Goal: Task Accomplishment & Management: Manage account settings

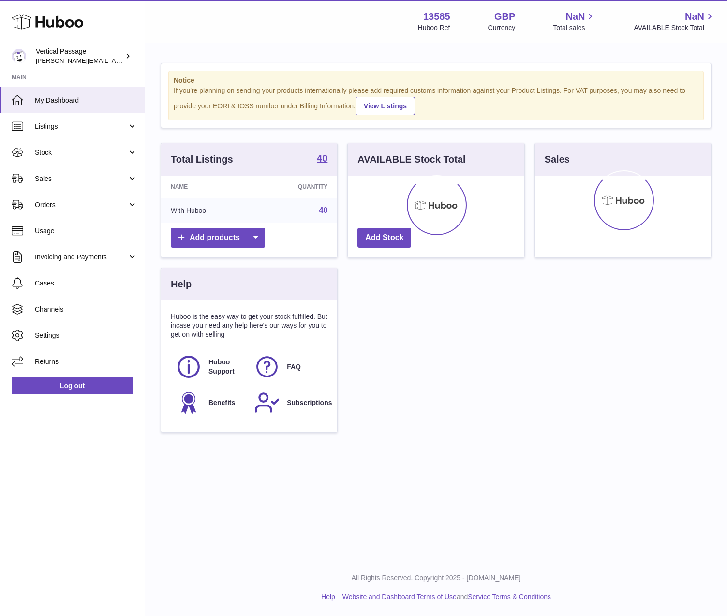
click at [536, 422] on div "Total Listings 40 Name Quantity With Huboo 40 Add products AVAILABLE Stock Tota…" at bounding box center [436, 293] width 561 height 300
click at [53, 158] on link "Stock" at bounding box center [72, 152] width 145 height 26
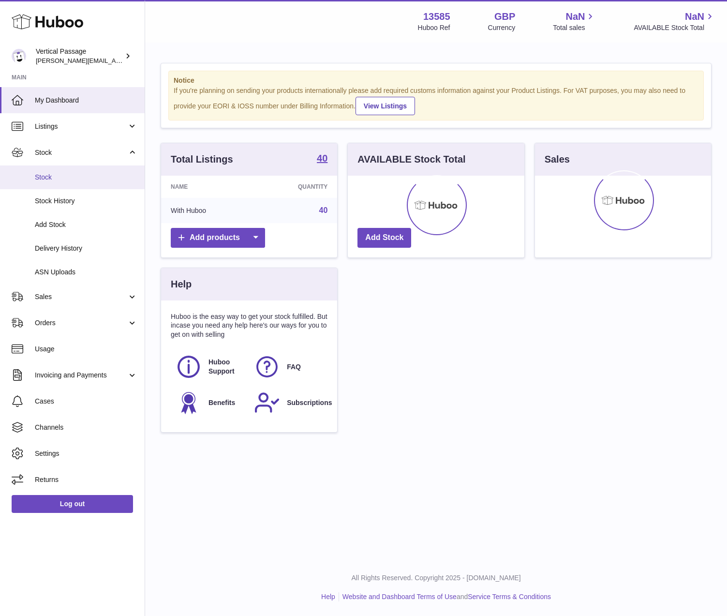
click at [49, 179] on span "Stock" at bounding box center [86, 177] width 103 height 9
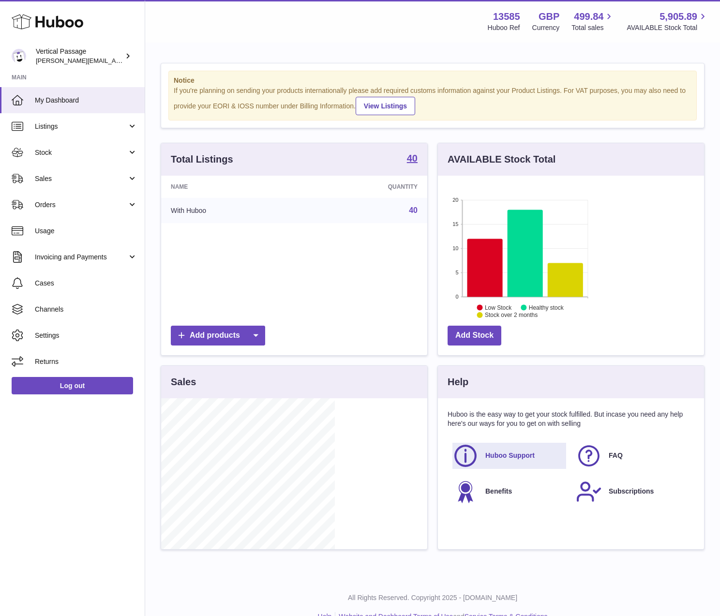
scroll to position [151, 174]
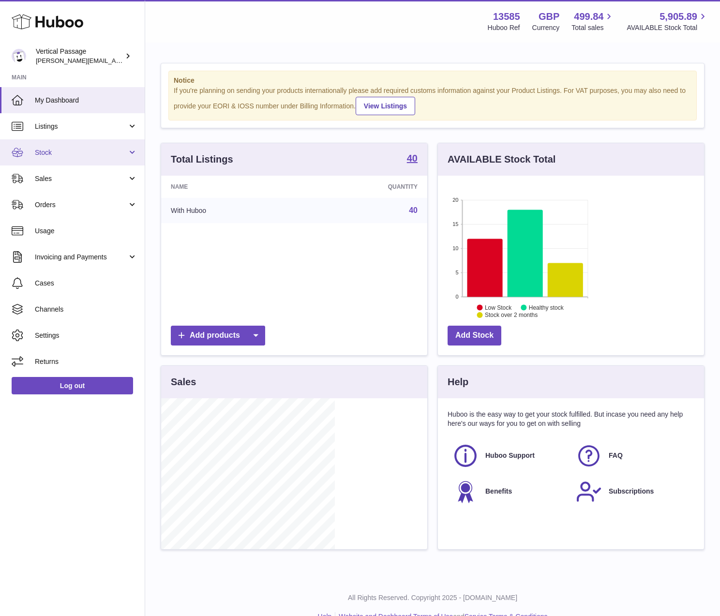
click at [45, 151] on span "Stock" at bounding box center [81, 152] width 92 height 9
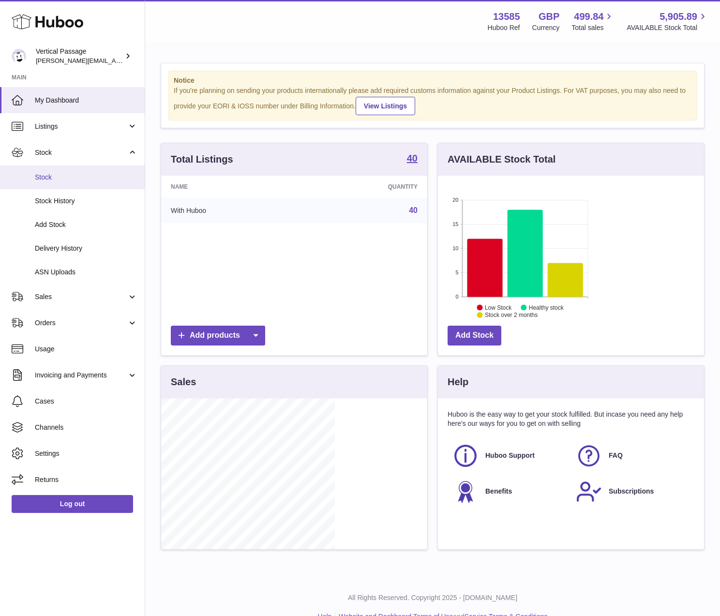
click at [52, 174] on span "Stock" at bounding box center [86, 177] width 103 height 9
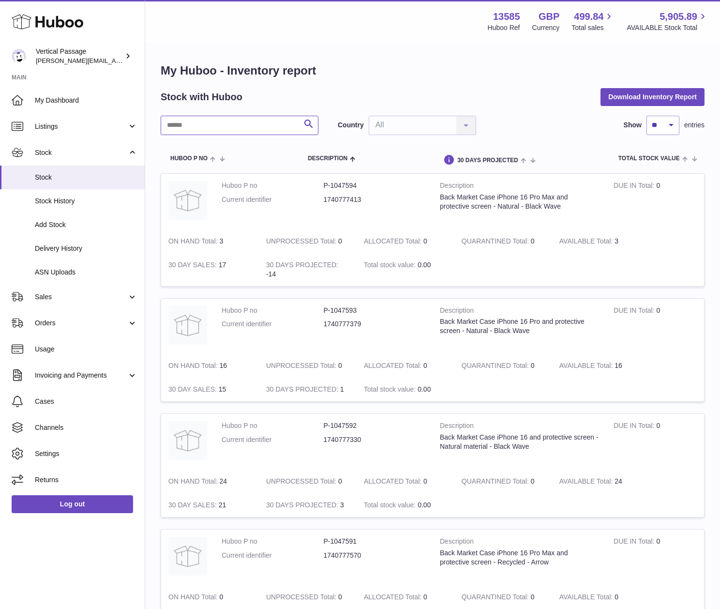
click at [220, 127] on input "text" at bounding box center [240, 125] width 158 height 19
drag, startPoint x: 208, startPoint y: 127, endPoint x: 142, endPoint y: 123, distance: 65.9
click at [142, 123] on div "Huboo Vertical Passage ryan@verticalpassage.com Main My Dashboard Listings Not …" at bounding box center [360, 360] width 720 height 721
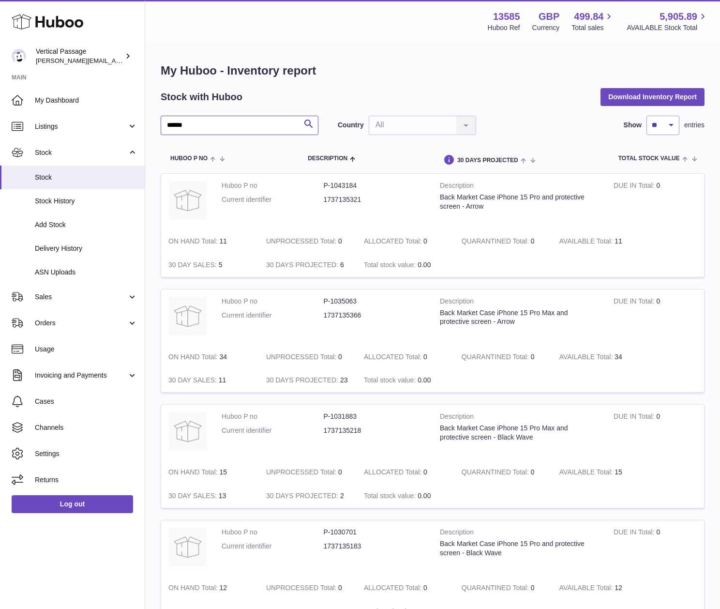
drag, startPoint x: 189, startPoint y: 126, endPoint x: 153, endPoint y: 125, distance: 35.8
click at [153, 125] on div "My Huboo - Inventory report Stock with Huboo Download Inventory Report ****** S…" at bounding box center [432, 349] width 575 height 611
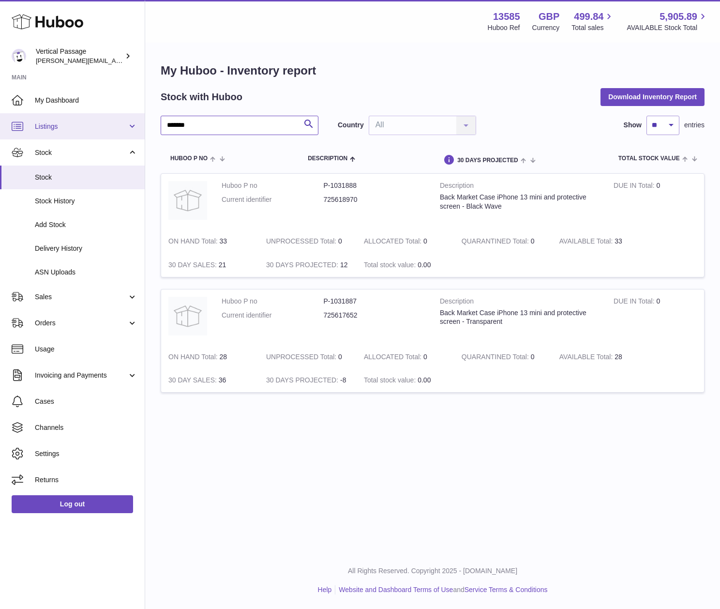
drag, startPoint x: 199, startPoint y: 123, endPoint x: 142, endPoint y: 123, distance: 57.6
click at [142, 123] on div "Huboo Vertical Passage ryan@verticalpassage.com Main My Dashboard Listings Not …" at bounding box center [360, 304] width 720 height 609
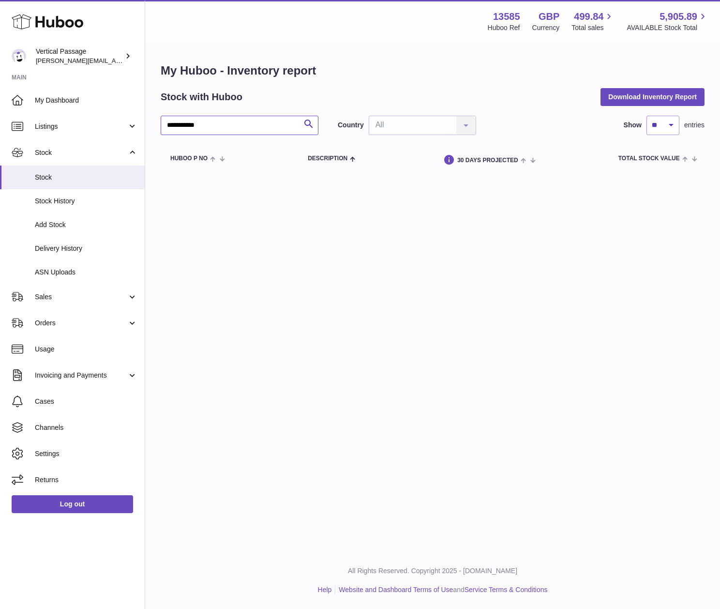
drag, startPoint x: 210, startPoint y: 122, endPoint x: 157, endPoint y: 122, distance: 52.7
click at [157, 122] on div "**********" at bounding box center [432, 118] width 575 height 149
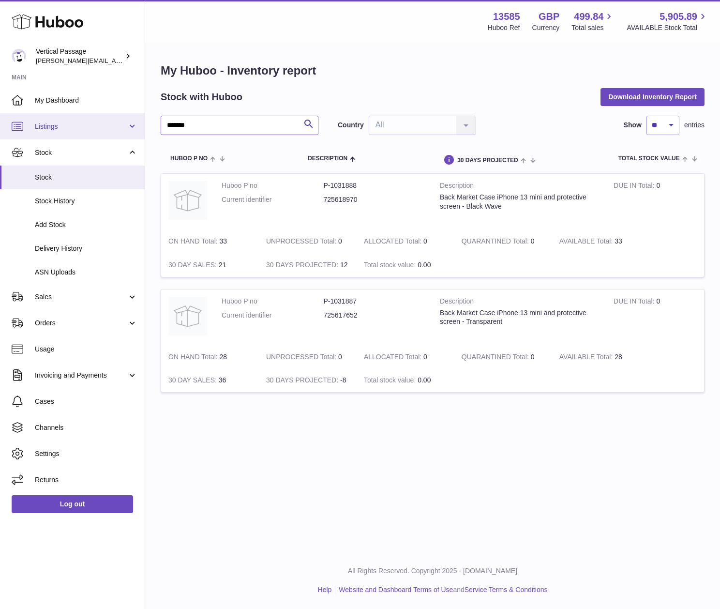
drag, startPoint x: 199, startPoint y: 124, endPoint x: 144, endPoint y: 124, distance: 55.2
click at [144, 124] on div "Huboo Vertical Passage ryan@verticalpassage.com Main My Dashboard Listings Not …" at bounding box center [360, 304] width 720 height 609
drag, startPoint x: 190, startPoint y: 128, endPoint x: 170, endPoint y: 128, distance: 19.8
click at [170, 128] on input "******" at bounding box center [240, 125] width 158 height 19
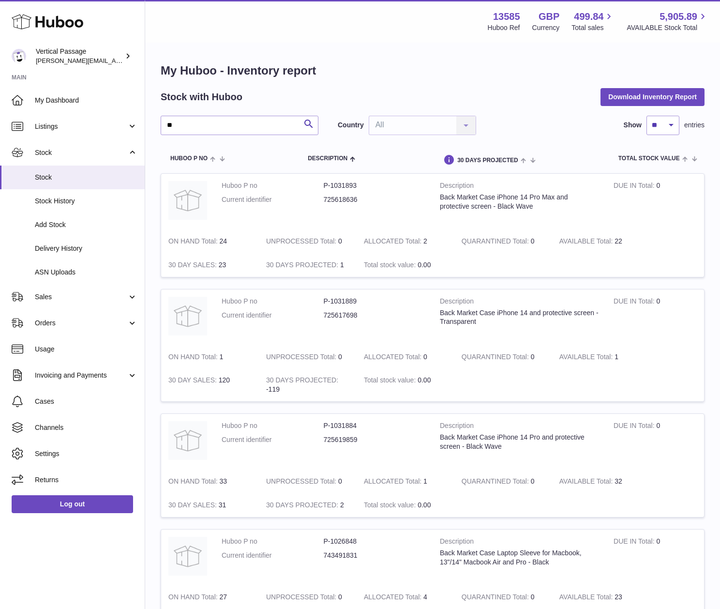
scroll to position [57, 0]
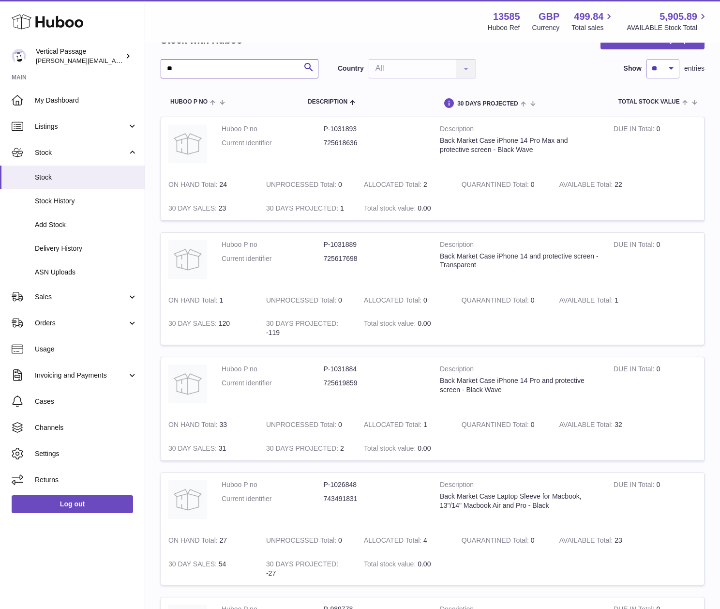
drag, startPoint x: 187, startPoint y: 66, endPoint x: 149, endPoint y: 69, distance: 38.9
click at [149, 69] on div "My Huboo - Inventory report Stock with Huboo Download Inventory Report ** Searc…" at bounding box center [432, 364] width 575 height 754
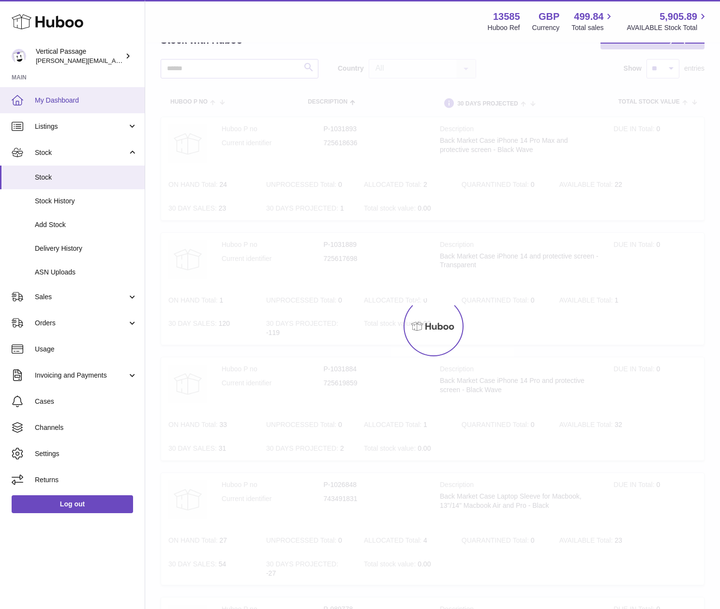
scroll to position [7, 0]
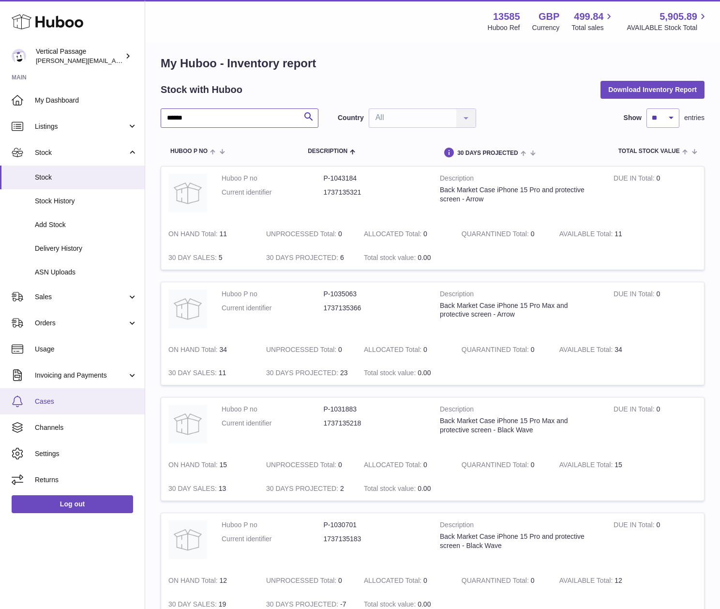
type input "******"
click at [44, 97] on span "My Dashboard" at bounding box center [86, 100] width 103 height 9
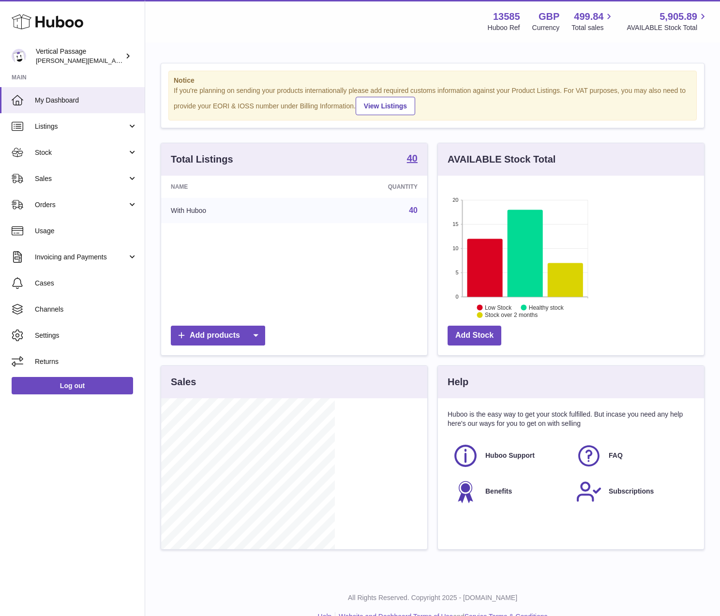
scroll to position [151, 174]
